Goal: Transaction & Acquisition: Purchase product/service

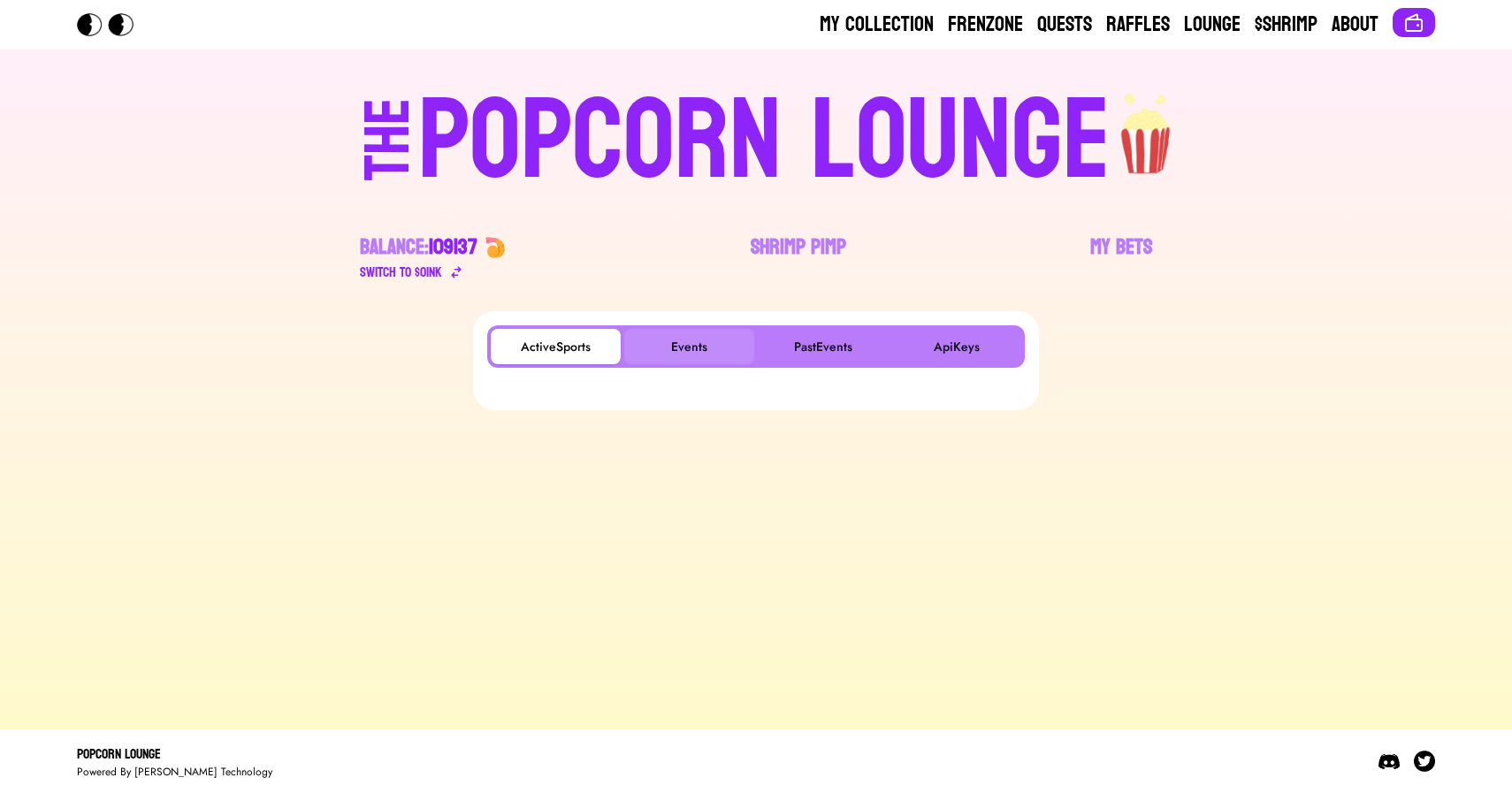
click at [693, 360] on button "Events" at bounding box center [689, 346] width 130 height 35
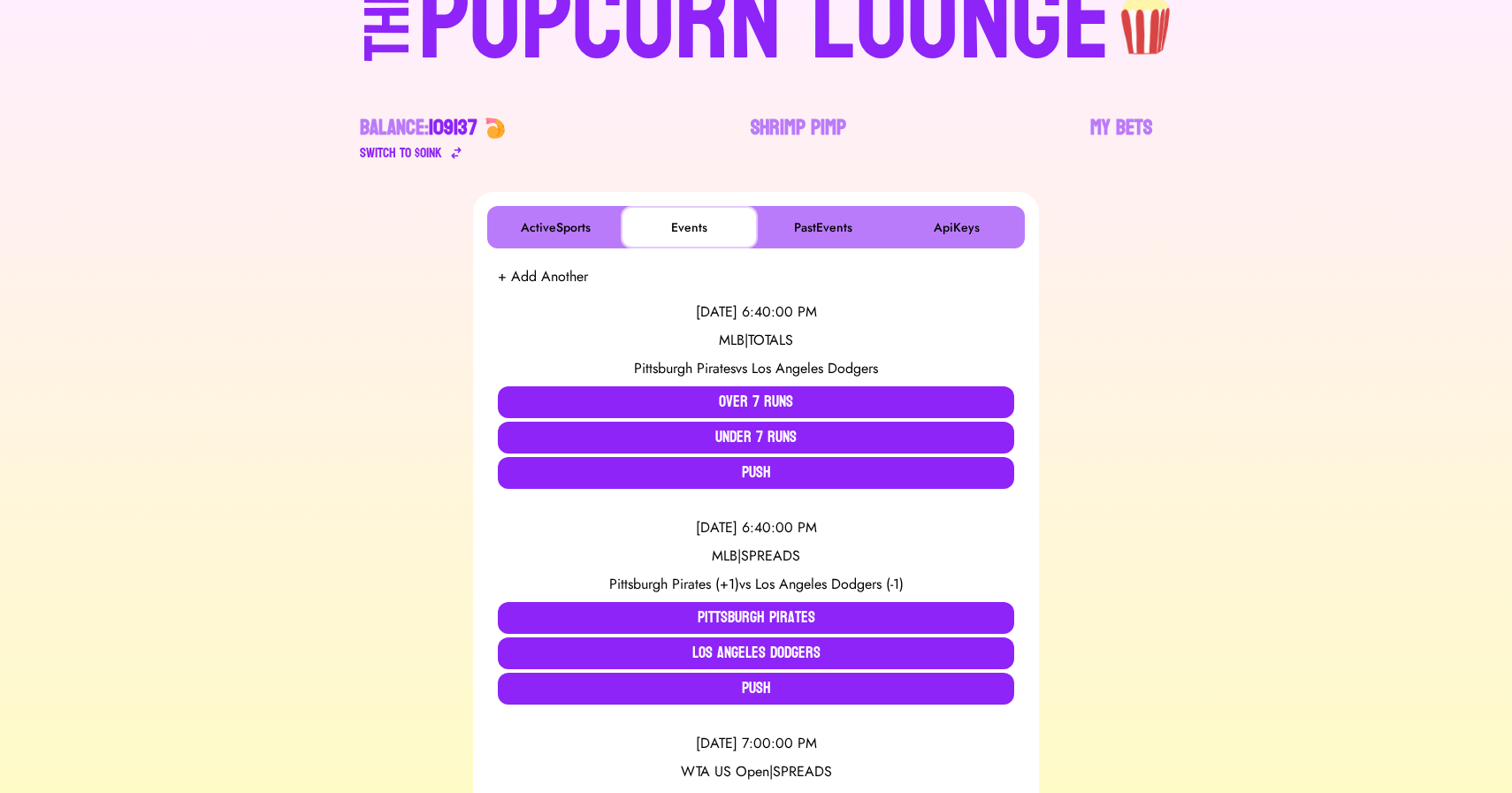
scroll to position [122, 0]
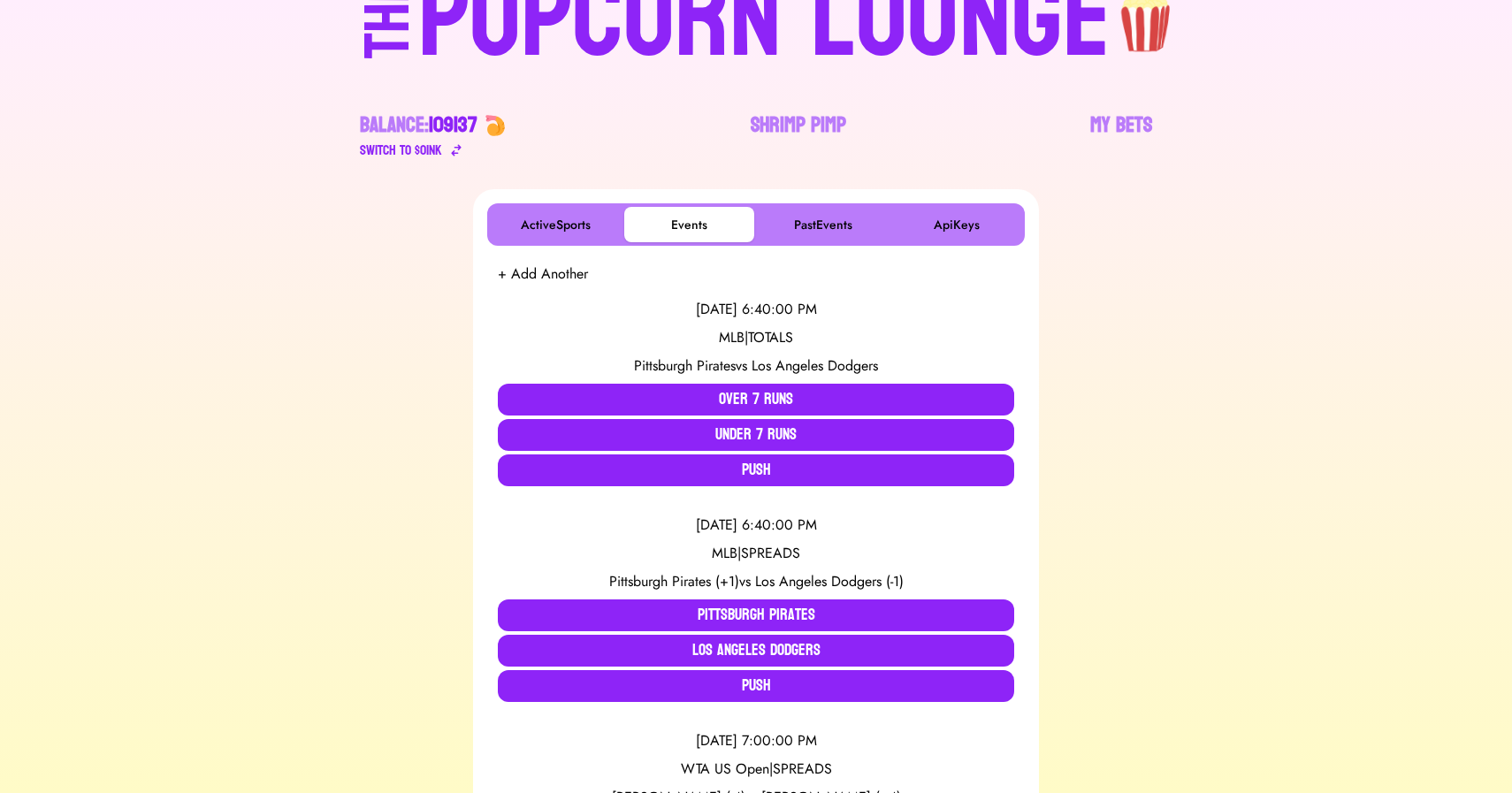
click at [638, 48] on div "POPCORN LOUNGE" at bounding box center [764, 19] width 693 height 113
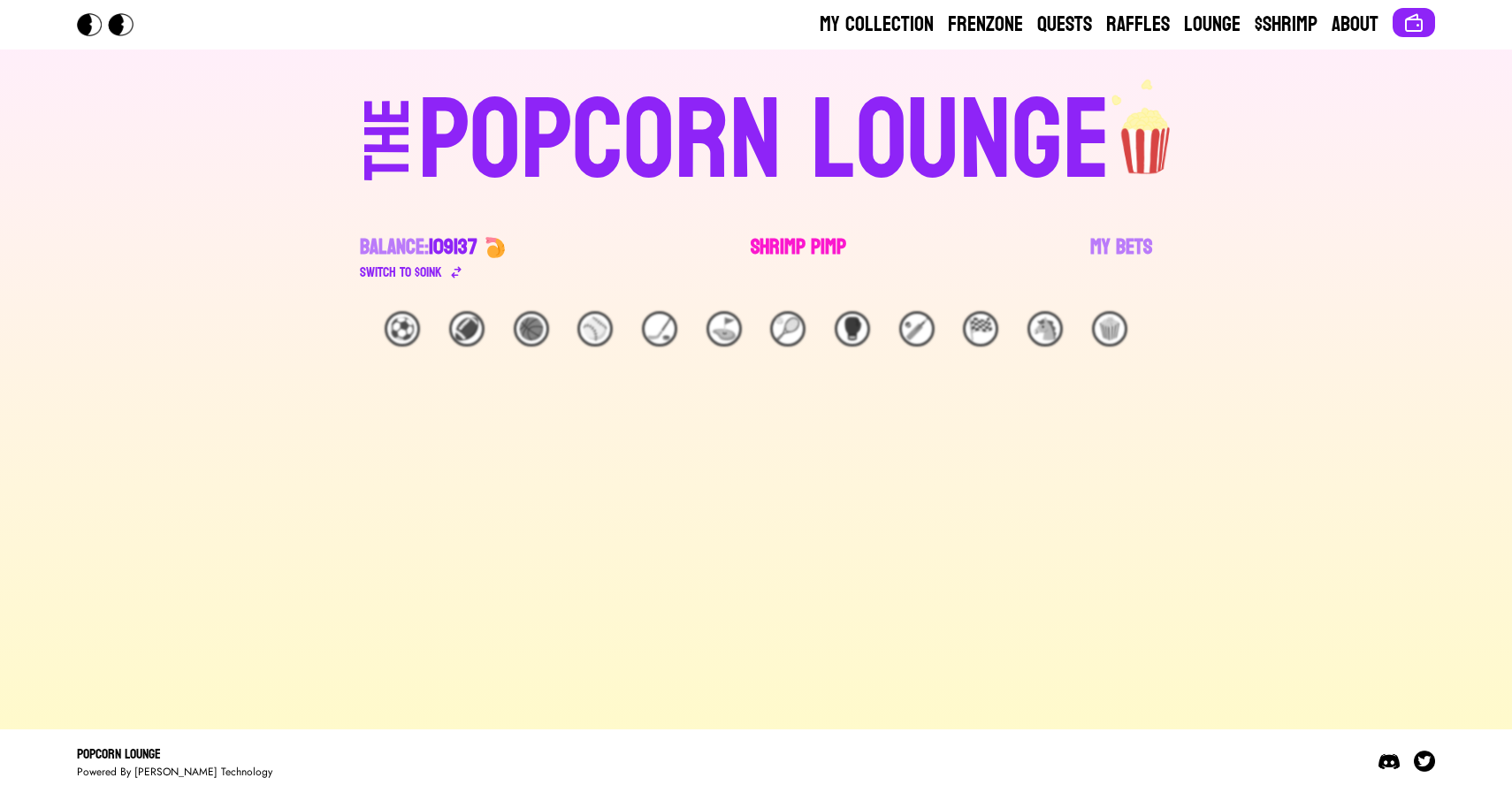
click at [785, 242] on link "Shrimp Pimp" at bounding box center [798, 259] width 96 height 50
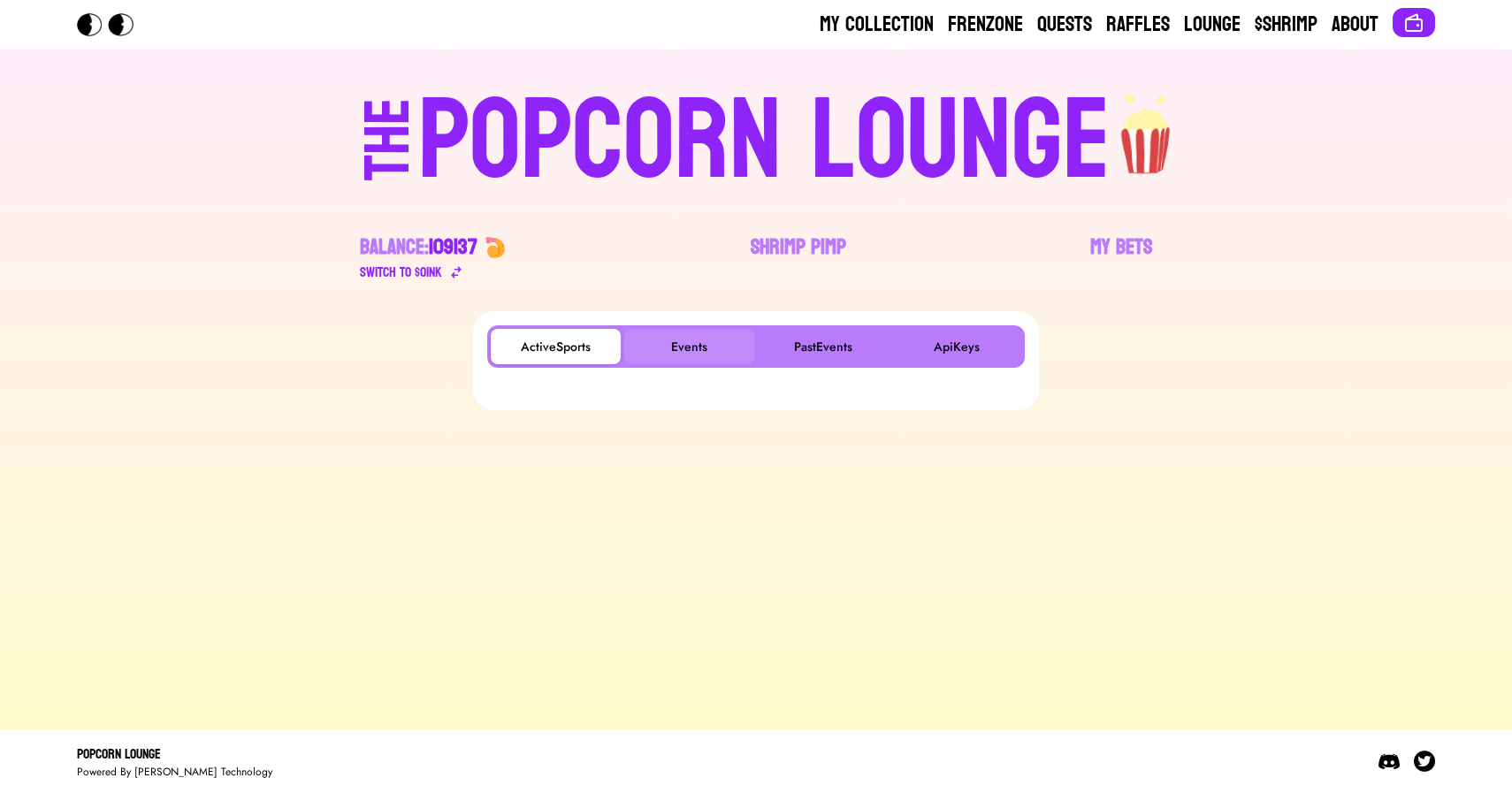
click at [699, 346] on button "Events" at bounding box center [689, 346] width 130 height 35
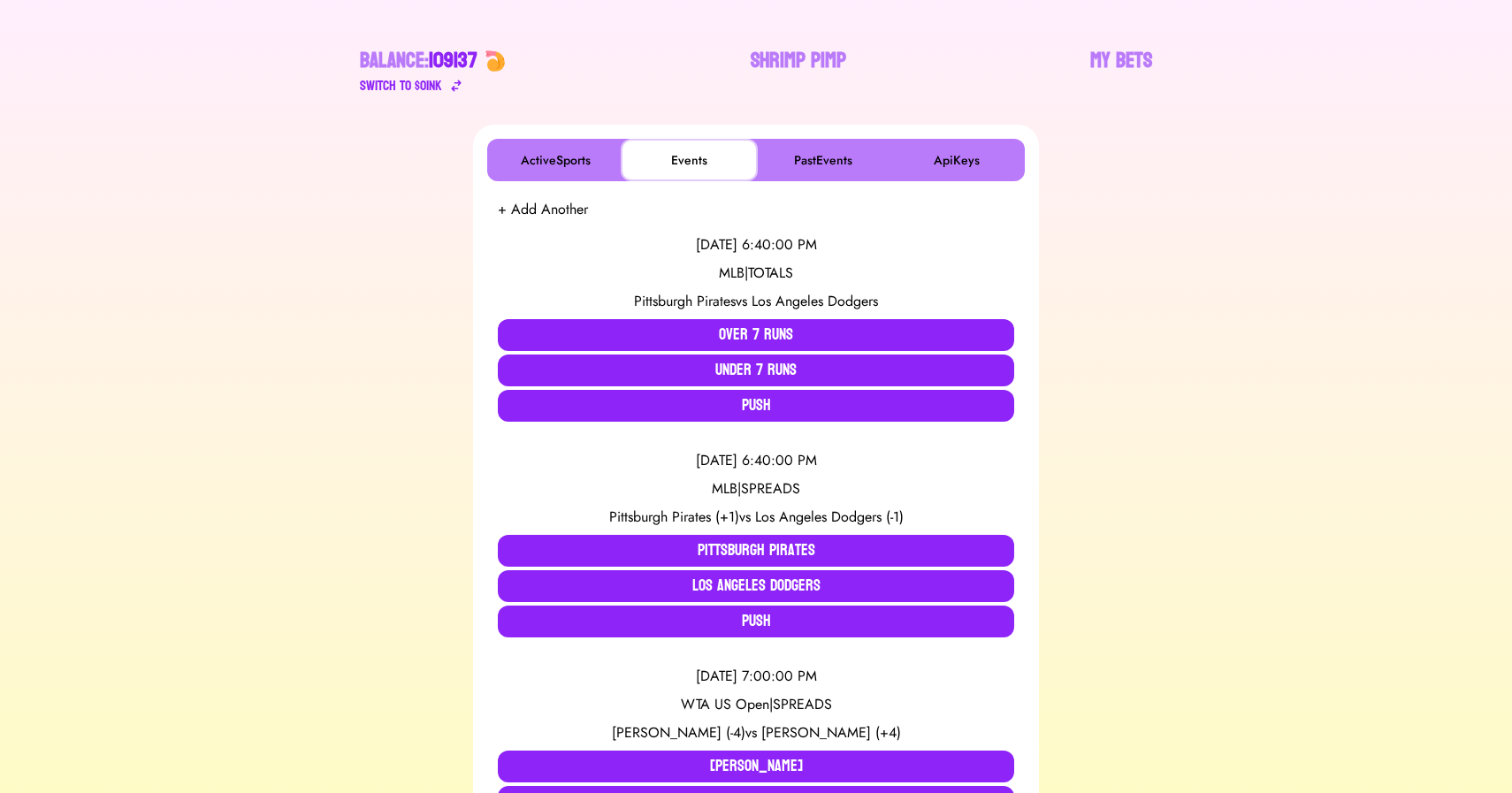
scroll to position [191, 0]
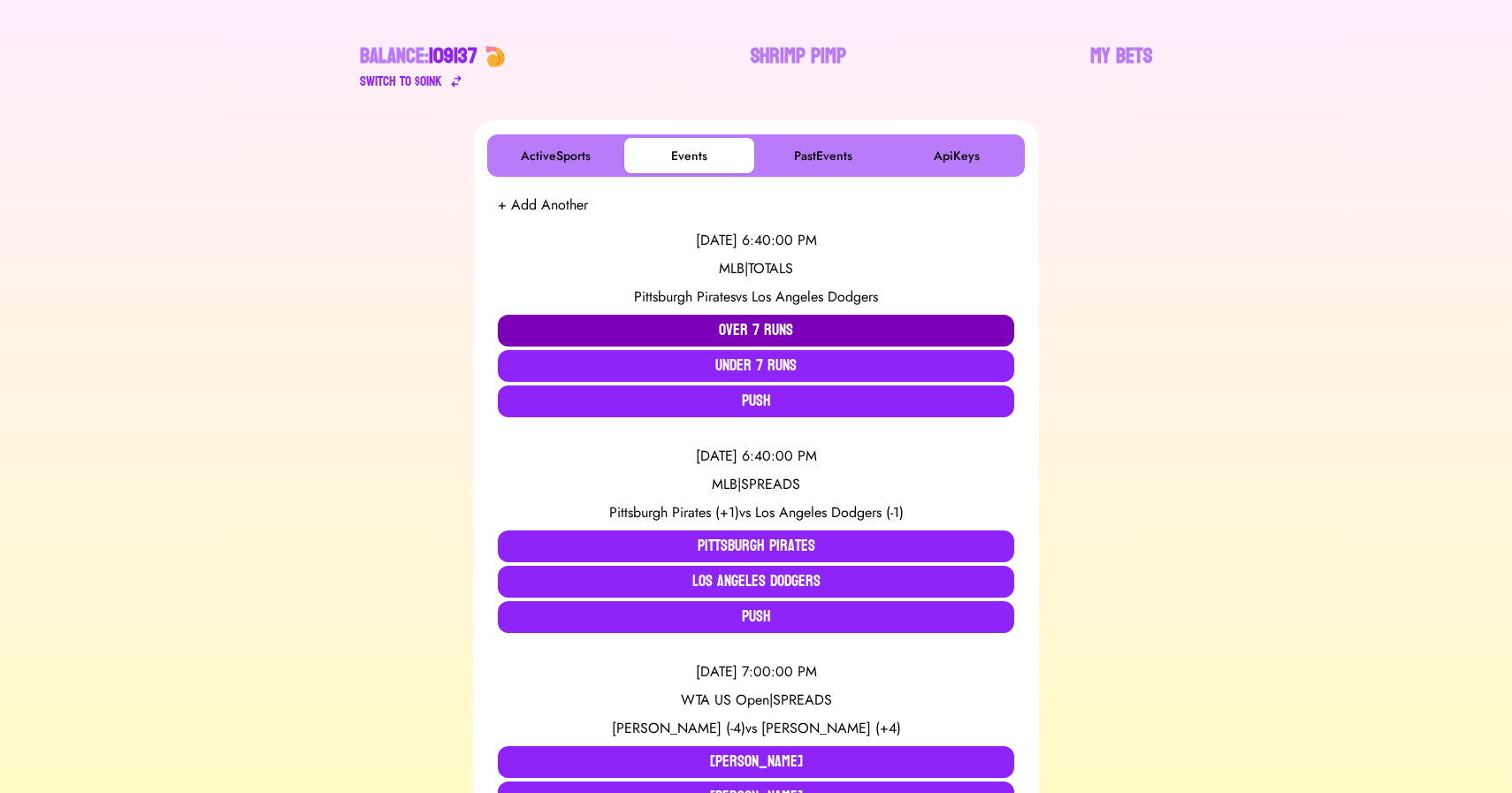
click at [601, 324] on button "Over 7 Runs" at bounding box center [756, 330] width 516 height 32
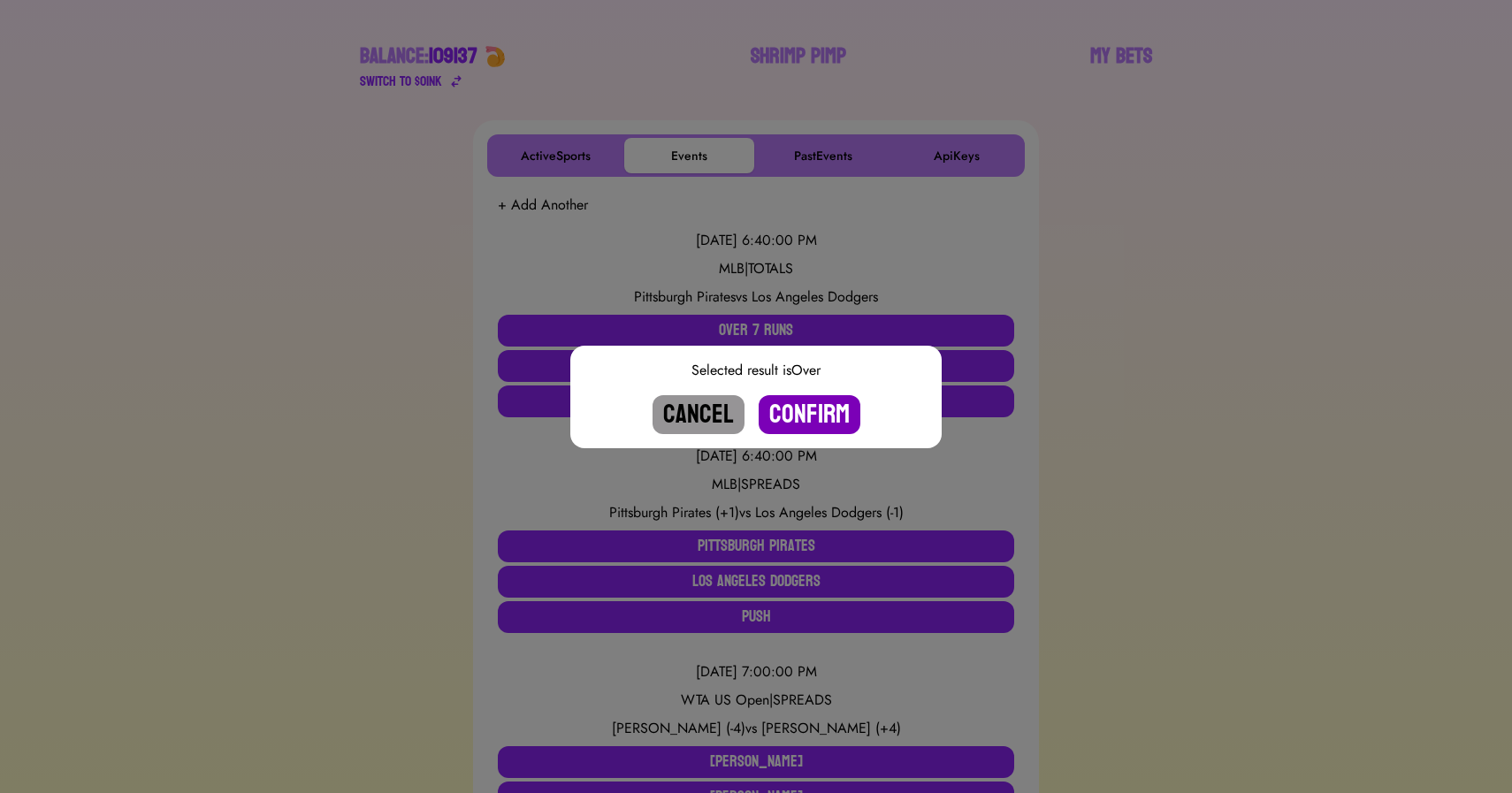
click at [792, 415] on button "Confirm" at bounding box center [810, 414] width 102 height 39
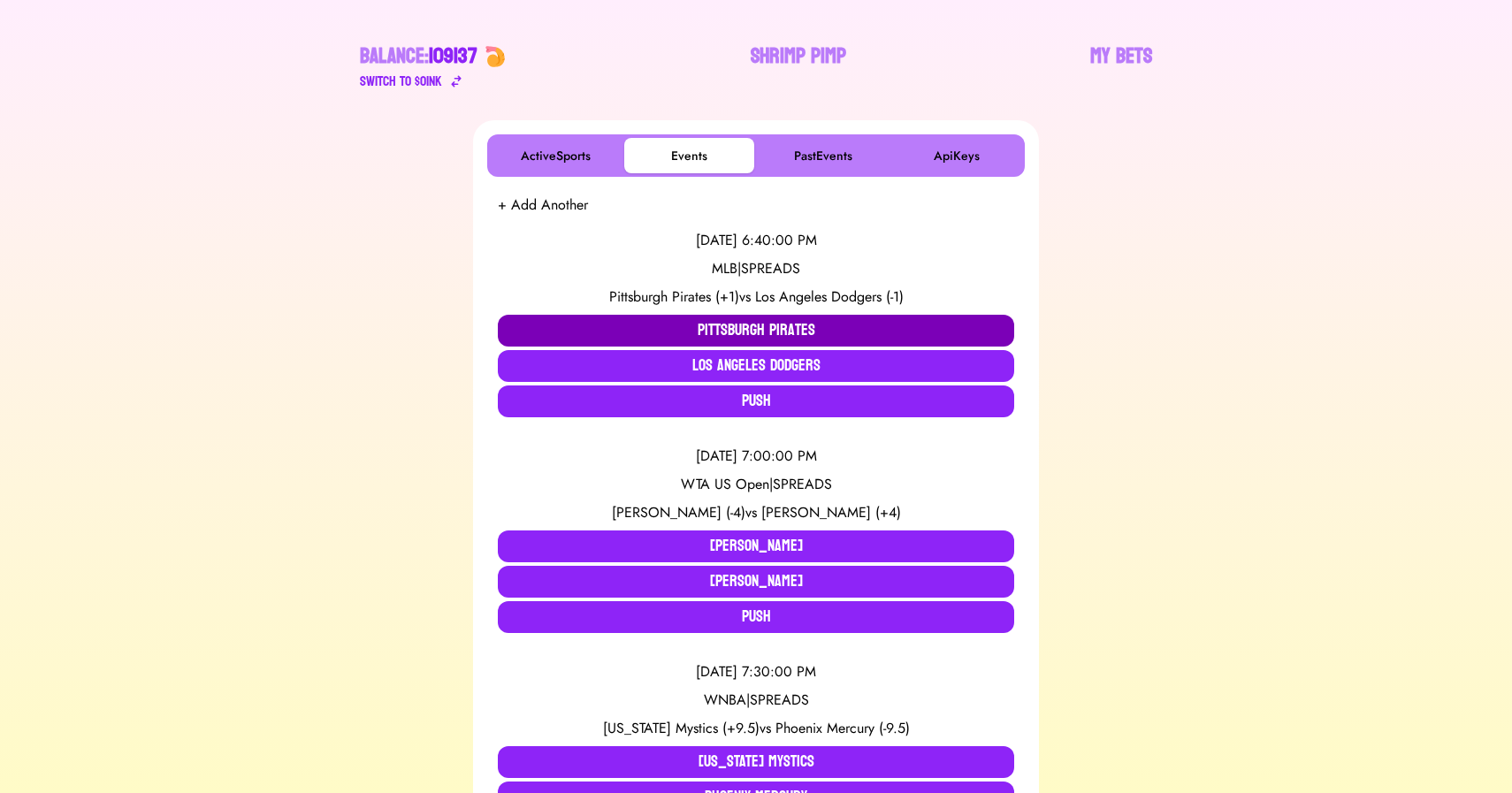
click at [665, 325] on button "Pittsburgh Pirates" at bounding box center [756, 330] width 516 height 32
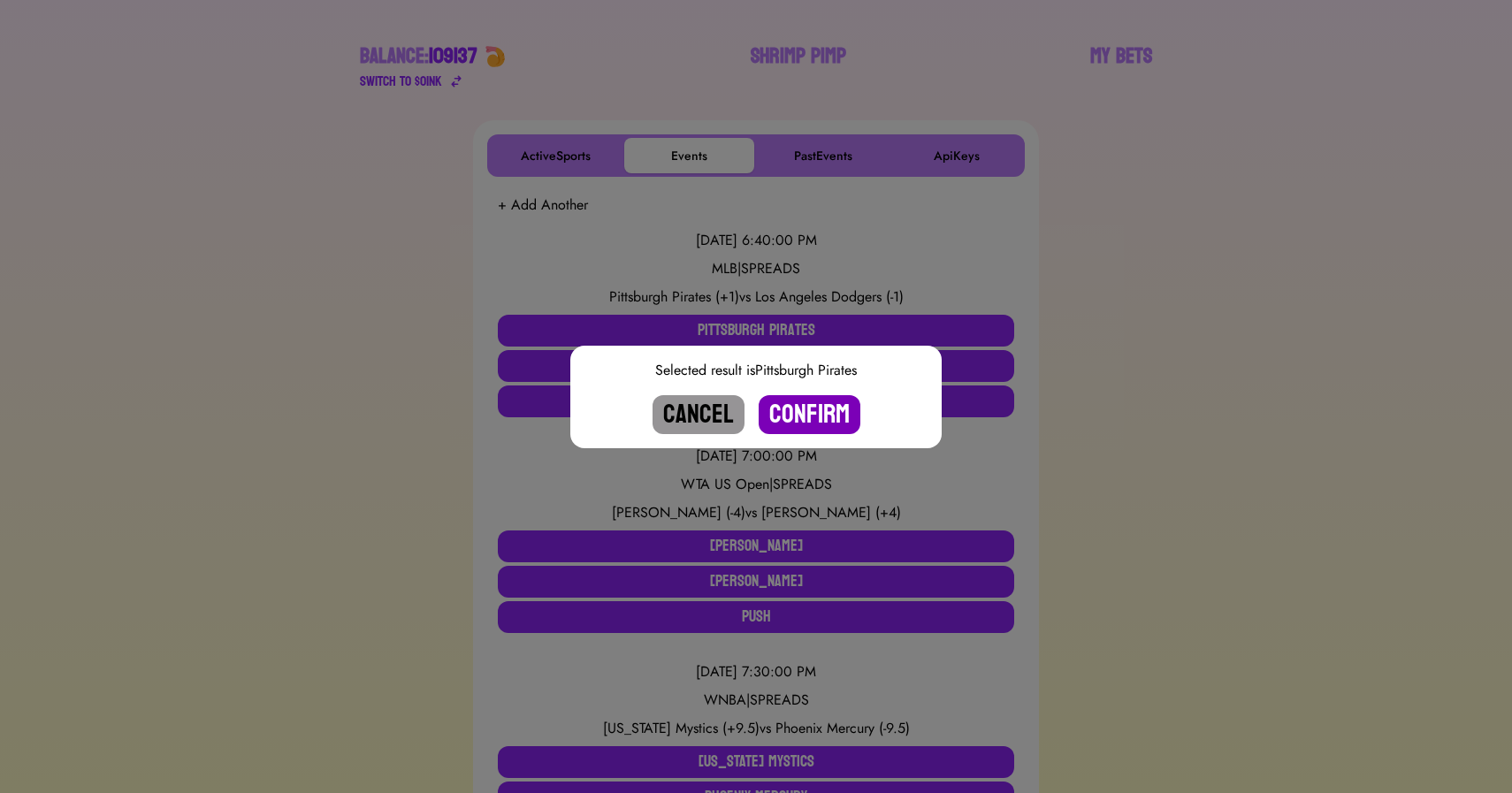
click at [802, 418] on button "Confirm" at bounding box center [810, 414] width 102 height 39
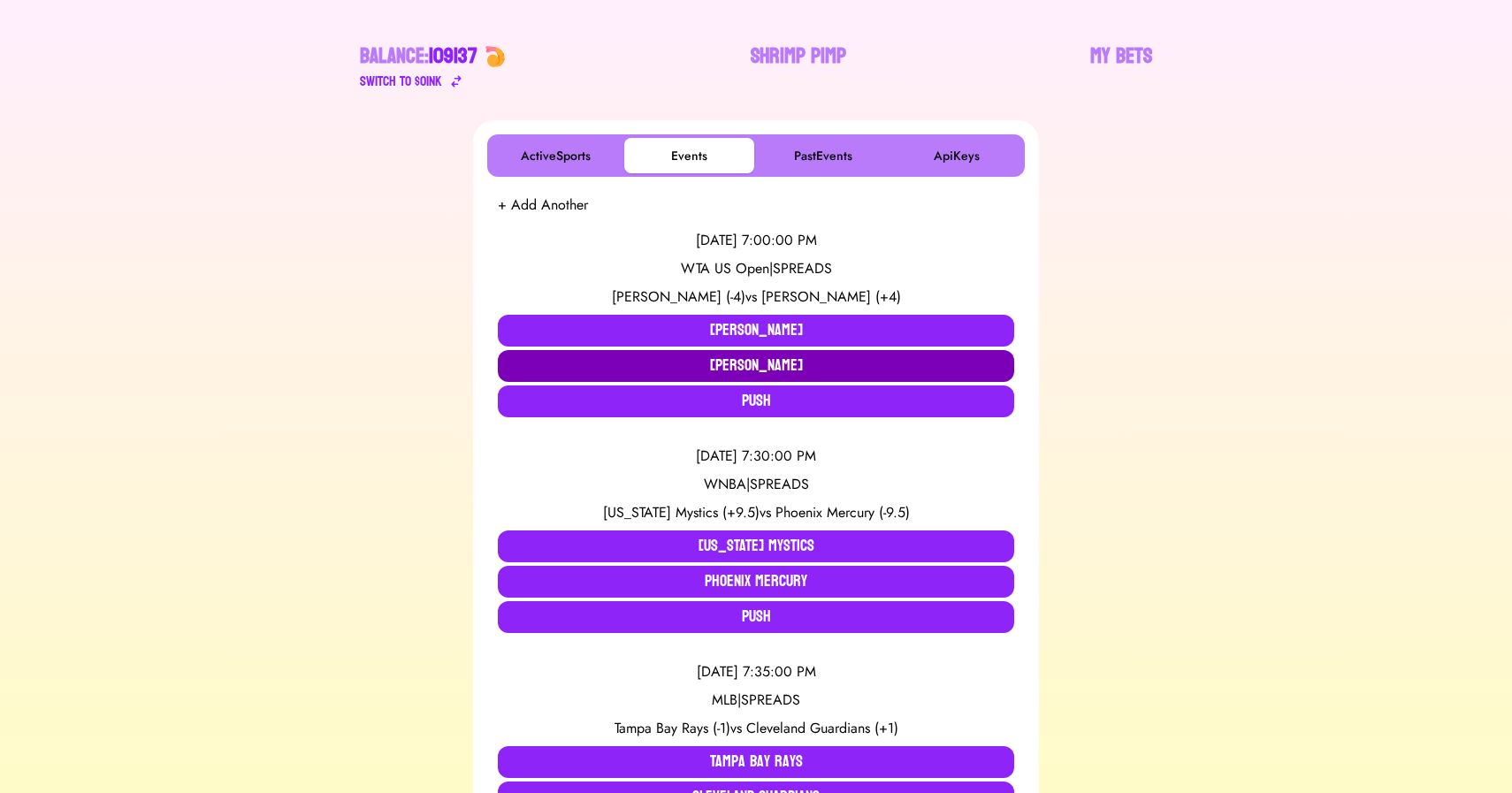
click at [732, 362] on button "[PERSON_NAME]" at bounding box center [756, 365] width 516 height 32
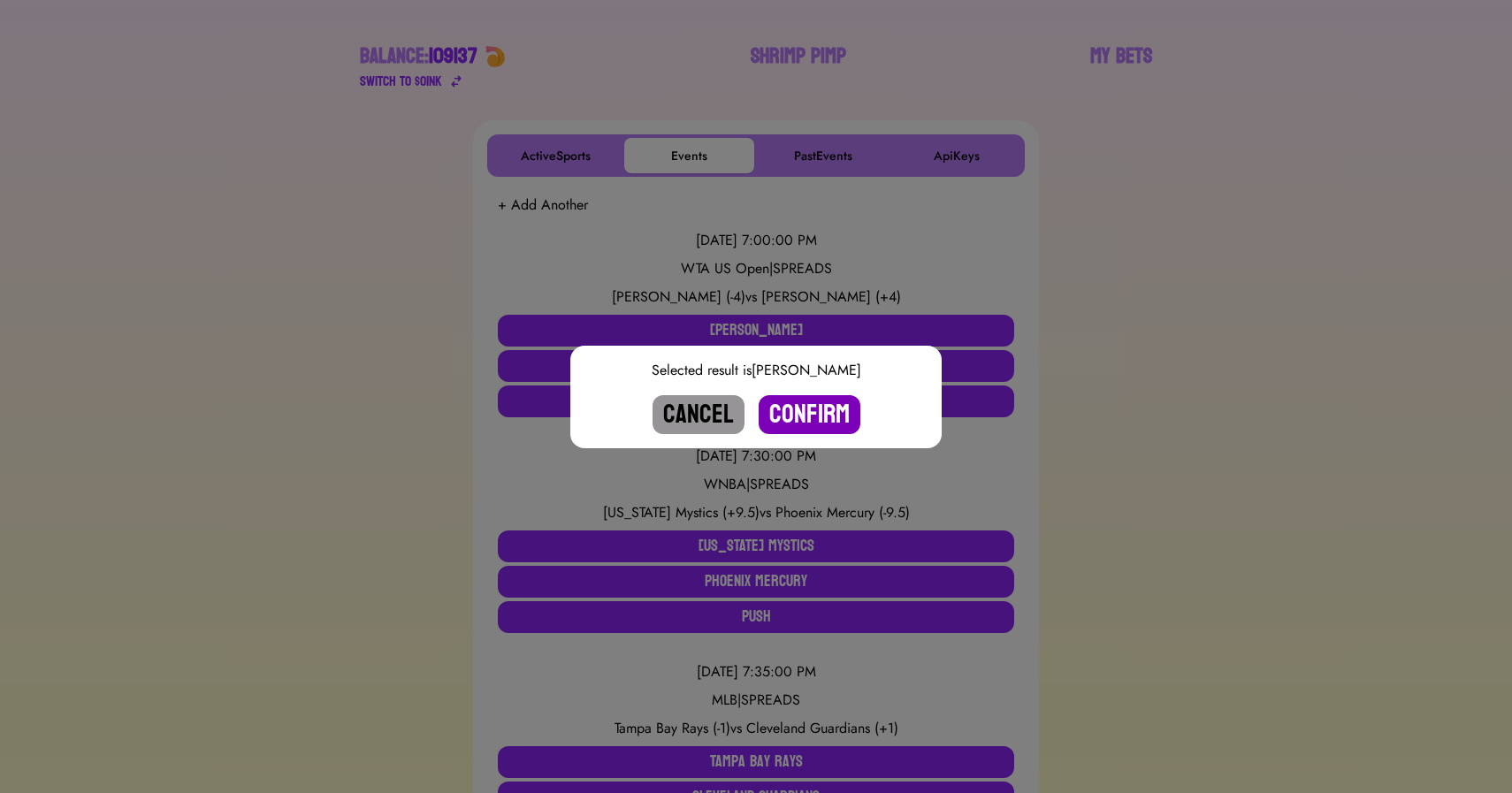
click at [814, 408] on button "Confirm" at bounding box center [810, 414] width 102 height 39
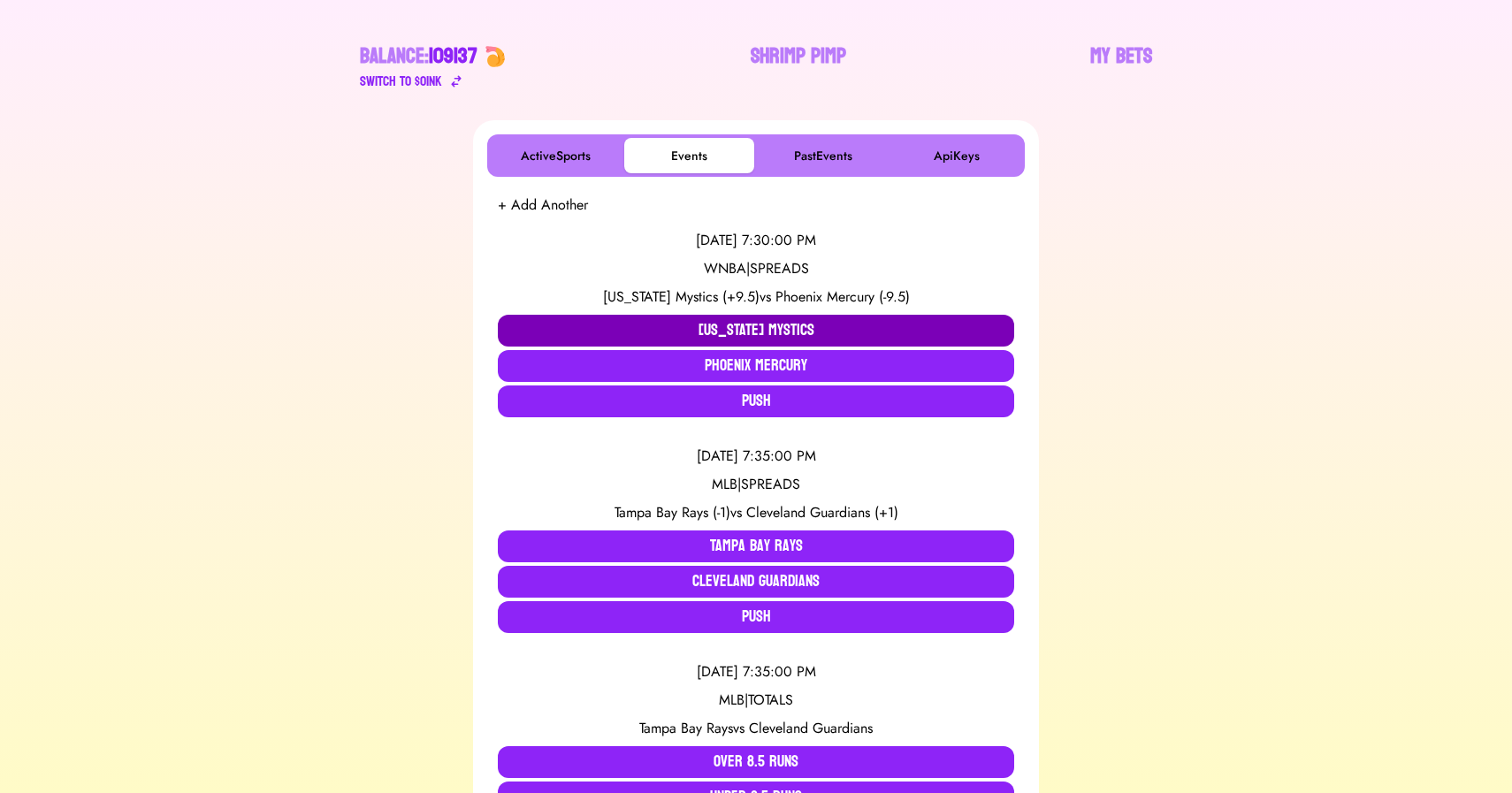
click at [684, 329] on button "[US_STATE] Mystics" at bounding box center [756, 330] width 516 height 32
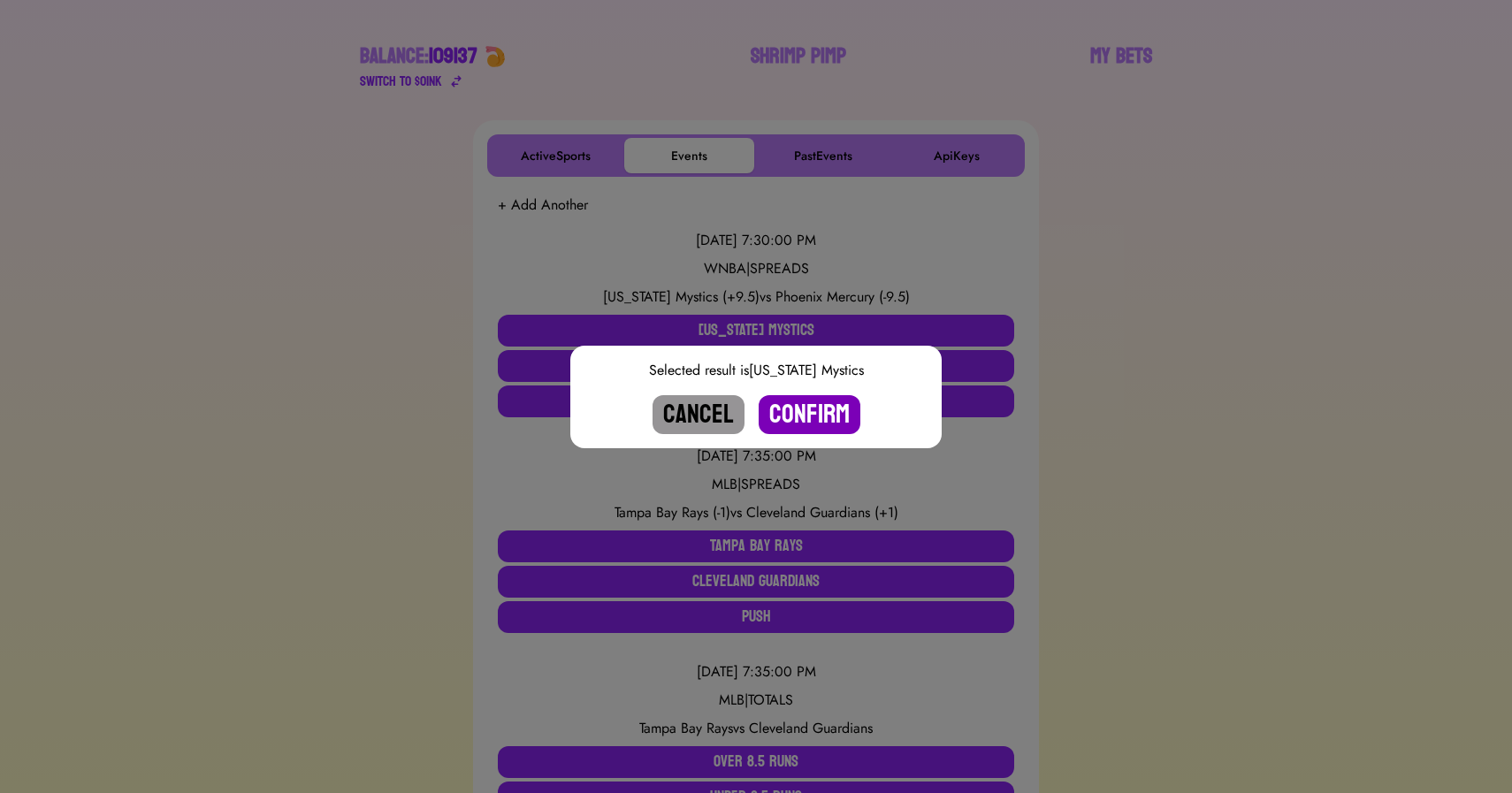
click at [808, 421] on button "Confirm" at bounding box center [810, 414] width 102 height 39
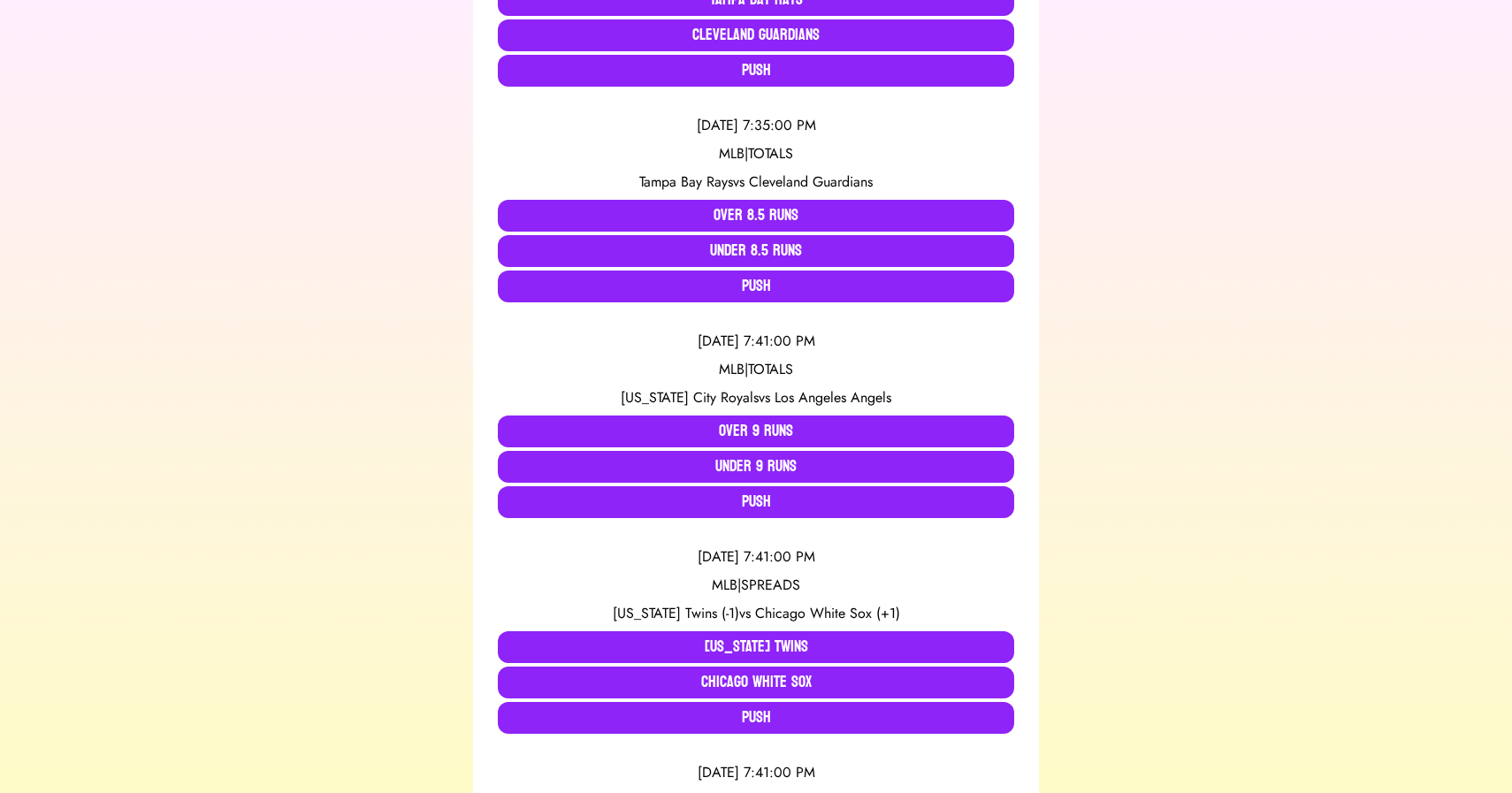
scroll to position [0, 0]
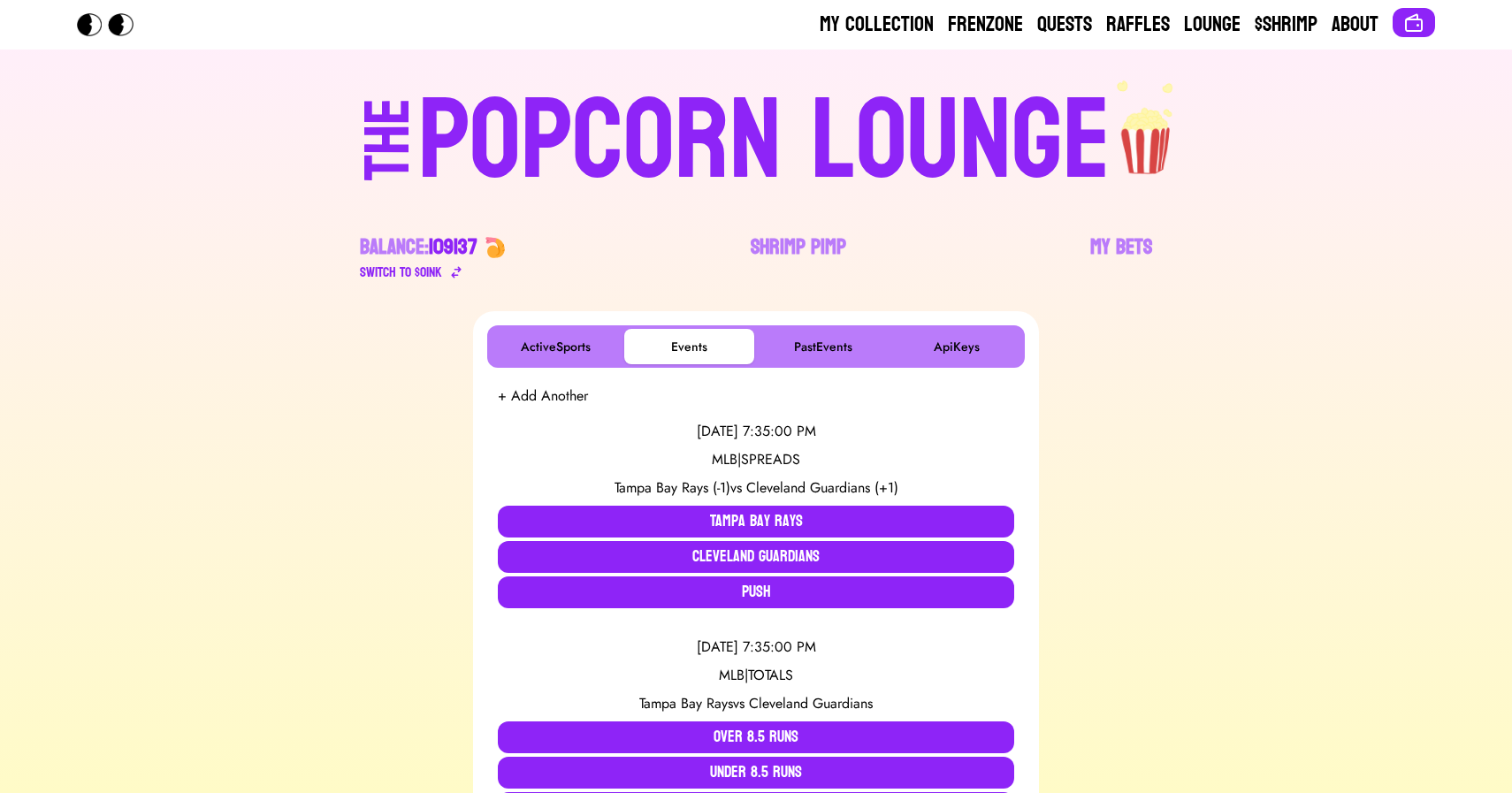
click at [764, 116] on div "POPCORN LOUNGE" at bounding box center [764, 142] width 693 height 113
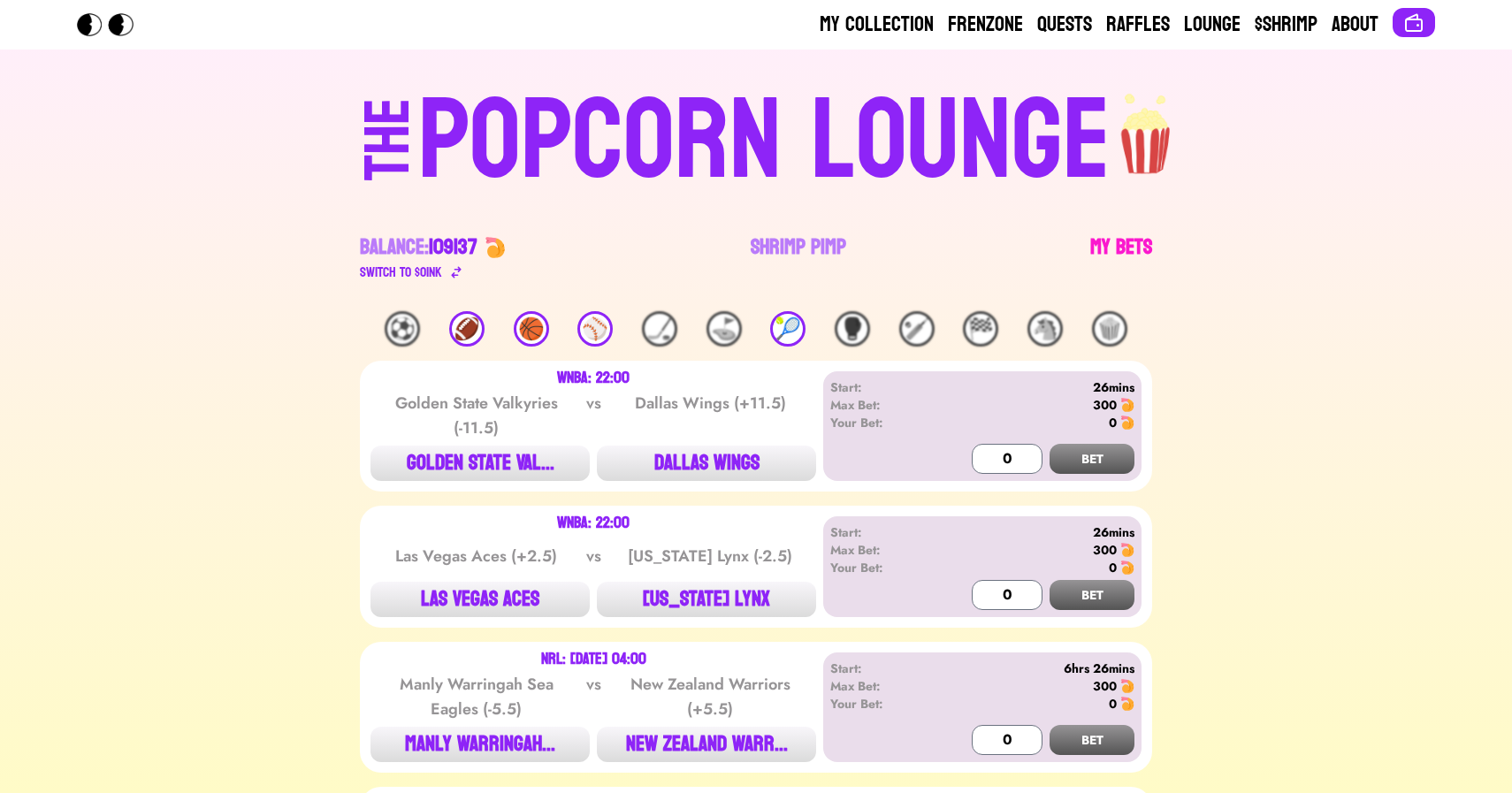
click at [1116, 244] on link "My Bets" at bounding box center [1121, 259] width 62 height 50
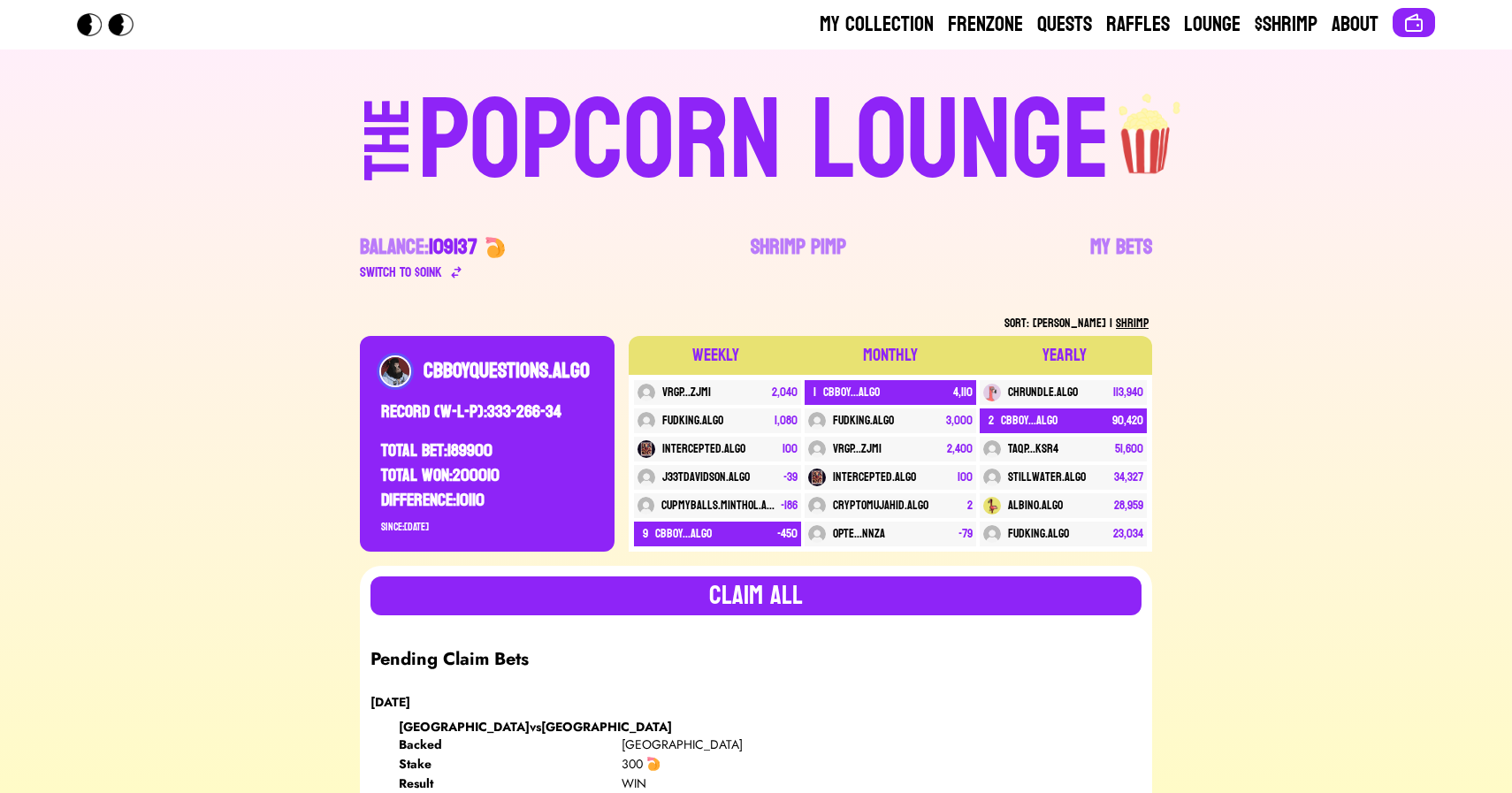
click at [681, 136] on div "POPCORN LOUNGE" at bounding box center [764, 142] width 693 height 113
